Goal: Answer question/provide support

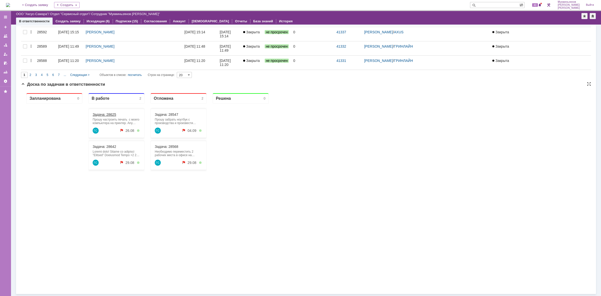
click at [114, 114] on link "Задача: 28625" at bounding box center [105, 115] width 24 height 4
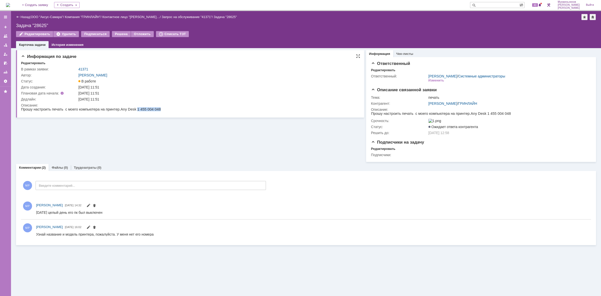
drag, startPoint x: 127, startPoint y: 109, endPoint x: 150, endPoint y: 109, distance: 23.3
click at [150, 109] on html "Прошу настроить печать с моего компьютера на принтер. Any Desk 1 455 004 048" at bounding box center [189, 109] width 336 height 5
copy span "1 455 004 048"
click at [446, 101] on link "[PERSON_NAME]" at bounding box center [443, 103] width 29 height 4
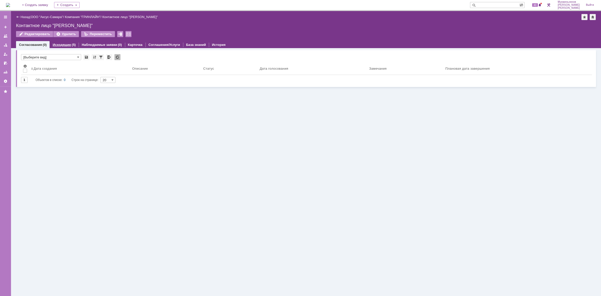
click at [66, 46] on link "Исходящие" at bounding box center [62, 45] width 18 height 4
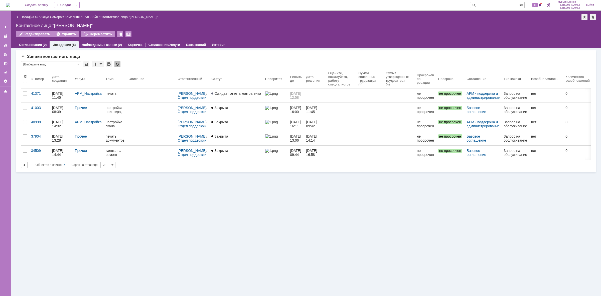
click at [132, 46] on link "Карточка" at bounding box center [135, 45] width 15 height 4
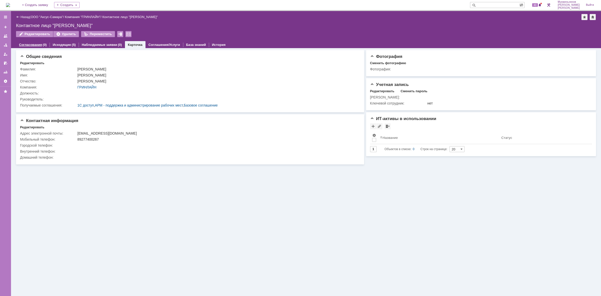
click at [40, 45] on link "Согласования" at bounding box center [30, 45] width 23 height 4
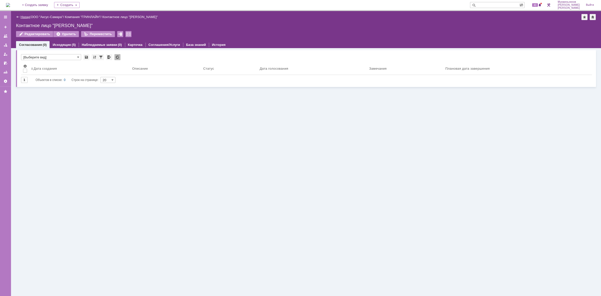
click at [23, 15] on link "Назад" at bounding box center [25, 17] width 9 height 4
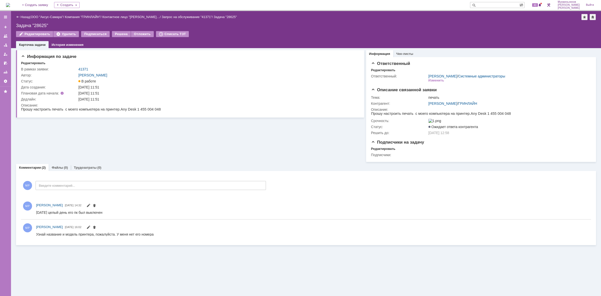
click at [10, 3] on img at bounding box center [8, 5] width 4 height 4
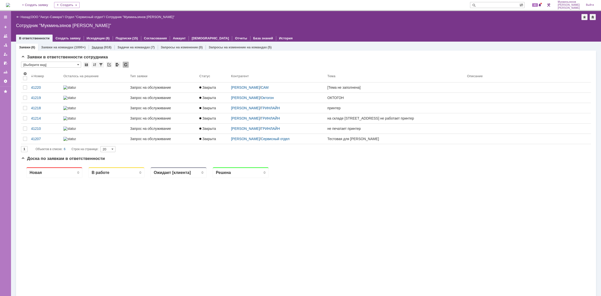
click at [101, 48] on link "Задачи" at bounding box center [98, 47] width 12 height 4
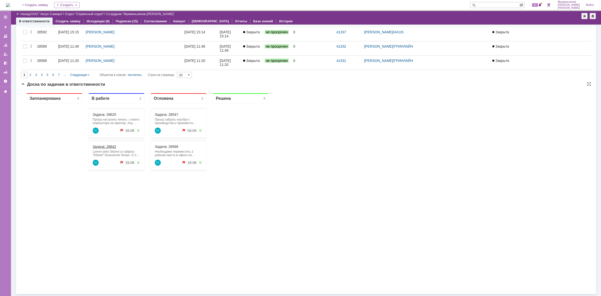
click at [113, 147] on link "Задача: 28642" at bounding box center [105, 147] width 24 height 4
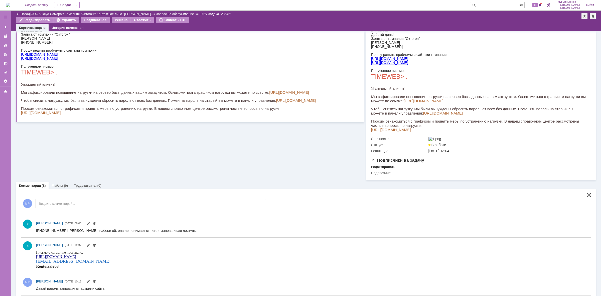
scroll to position [125, 0]
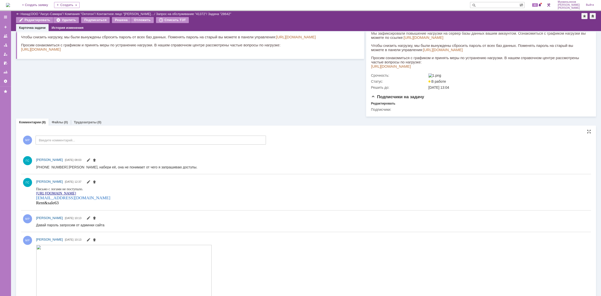
drag, startPoint x: 72, startPoint y: 392, endPoint x: 63, endPoint y: 203, distance: 189.4
drag, startPoint x: 63, startPoint y: 202, endPoint x: 37, endPoint y: 202, distance: 25.6
click at [37, 202] on div "Rent&sale63" at bounding box center [73, 202] width 74 height 5
copy span "Rent&sale63"
